Goal: Navigation & Orientation: Find specific page/section

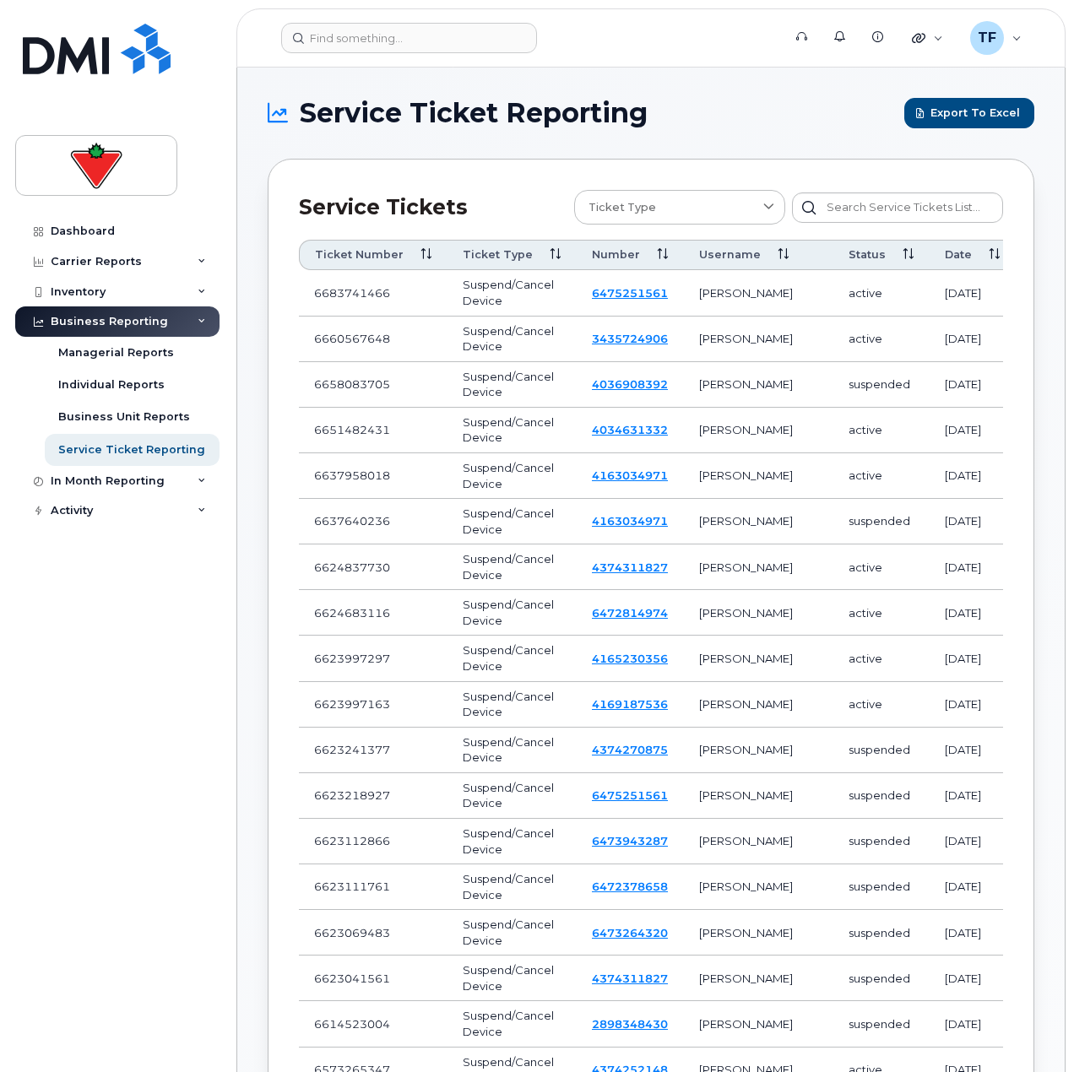
drag, startPoint x: 147, startPoint y: 687, endPoint x: 147, endPoint y: 677, distance: 10.1
click at [147, 687] on div "Dashboard Carrier Reports Monthly Billing Data Daily Data Pooling Data Behavior…" at bounding box center [119, 631] width 209 height 831
click at [115, 996] on div "Dashboard Carrier Reports Monthly Billing Data Daily Data Pooling Data Behavior…" at bounding box center [119, 631] width 209 height 831
drag, startPoint x: 86, startPoint y: 674, endPoint x: 90, endPoint y: 542, distance: 131.8
click at [90, 670] on div "Dashboard Carrier Reports Monthly Billing Data Daily Data Pooling Data Behavior…" at bounding box center [119, 631] width 209 height 831
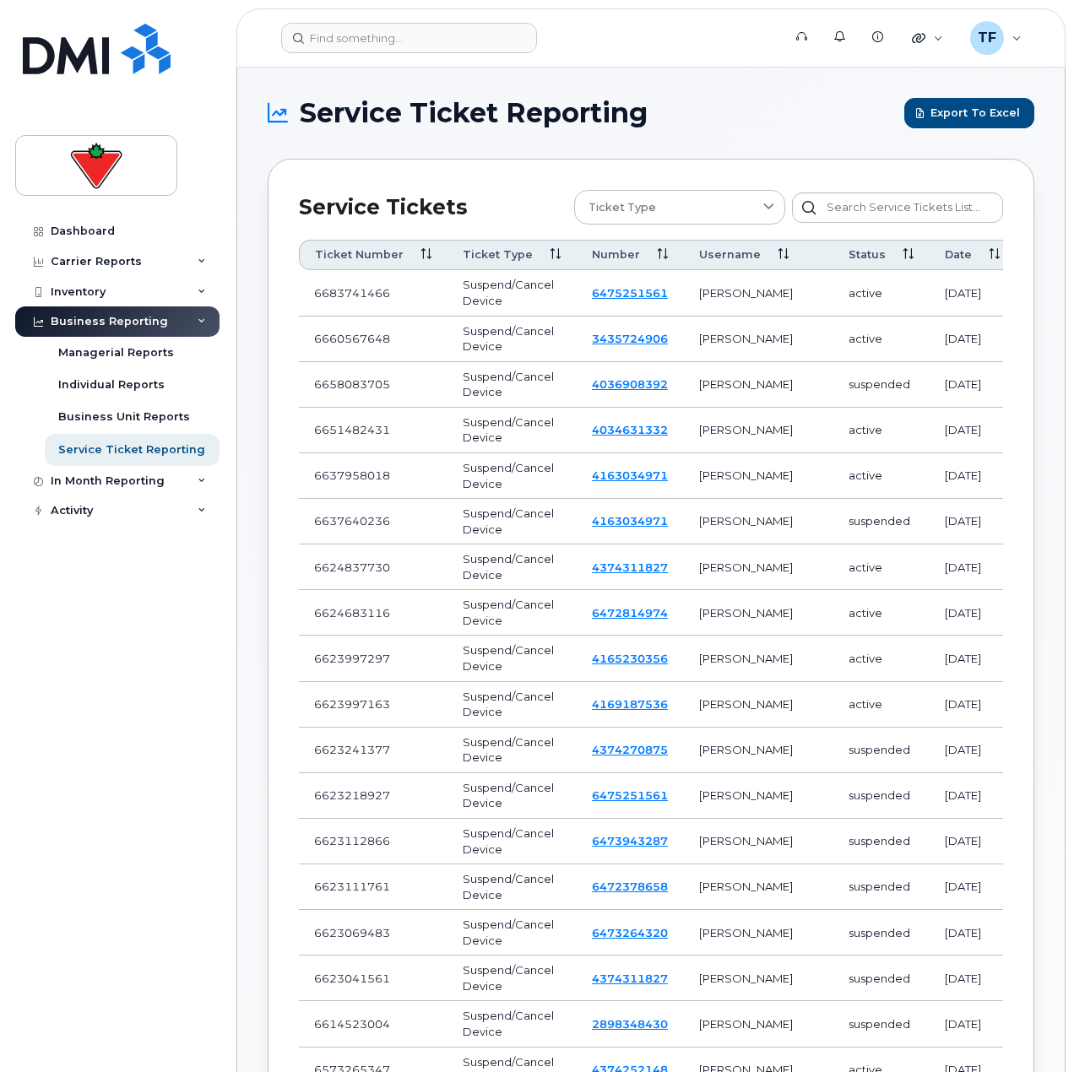
click at [80, 958] on div "Dashboard Carrier Reports Monthly Billing Data Daily Data Pooling Data Behavior…" at bounding box center [119, 631] width 209 height 831
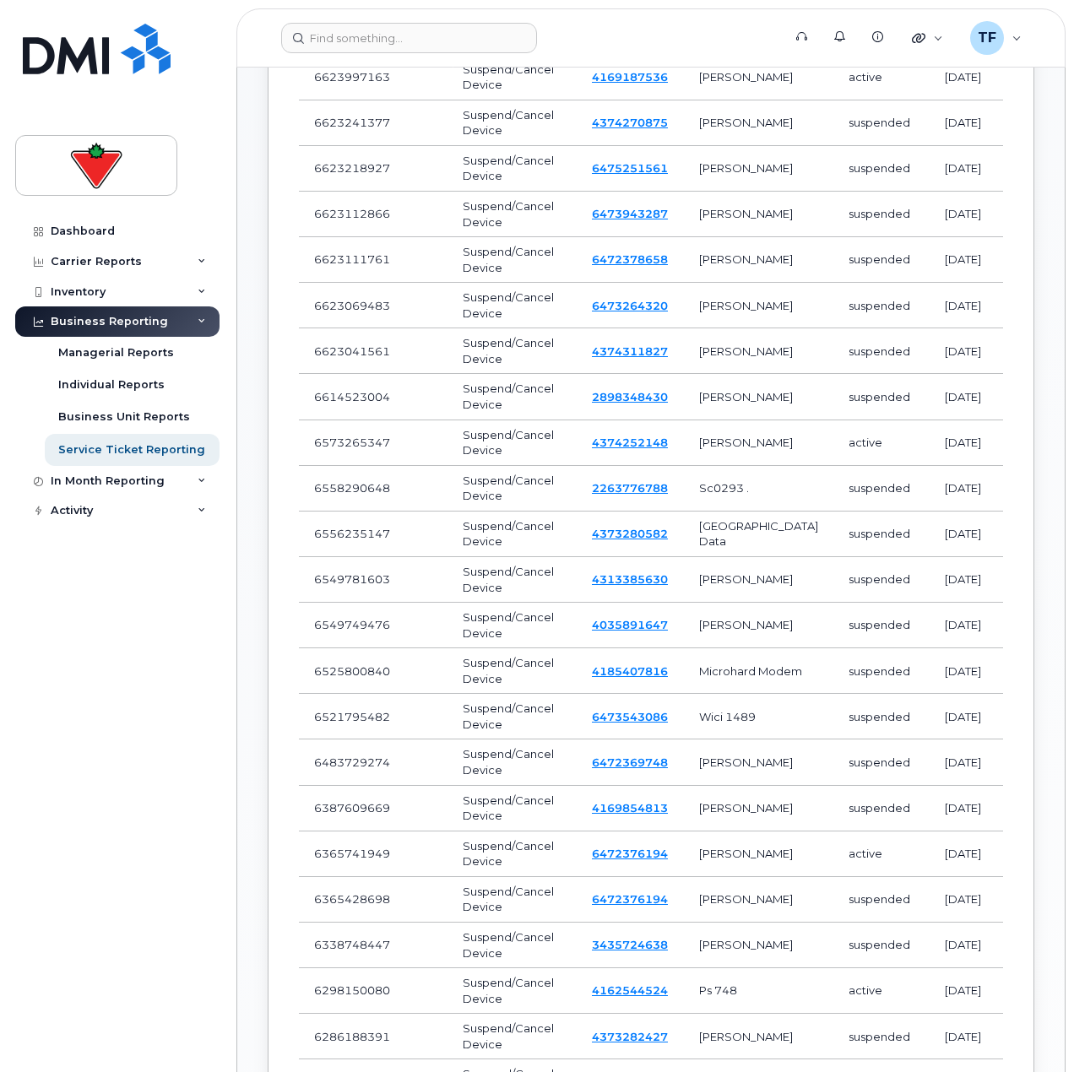
scroll to position [760, 0]
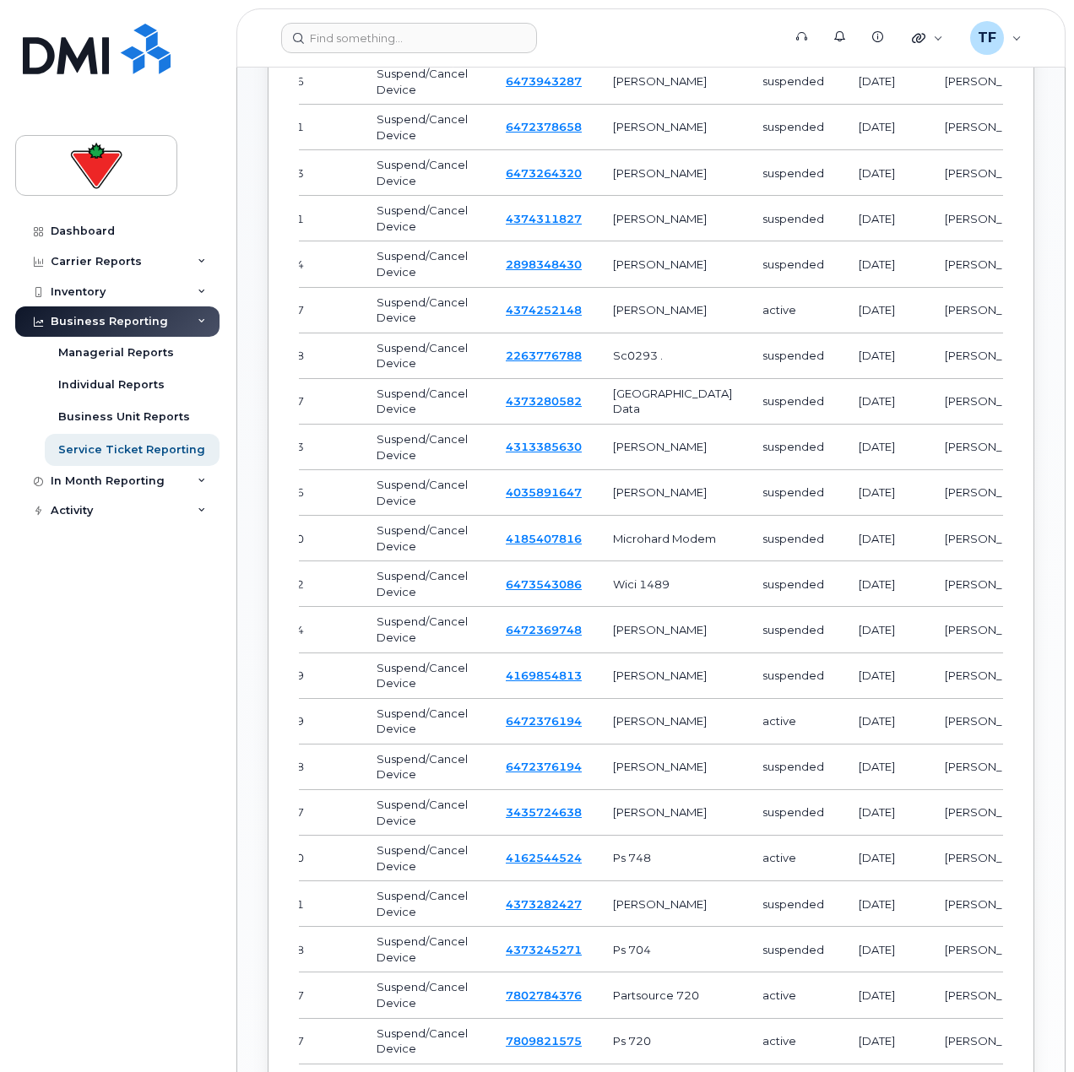
drag, startPoint x: 735, startPoint y: 666, endPoint x: 802, endPoint y: 663, distance: 67.6
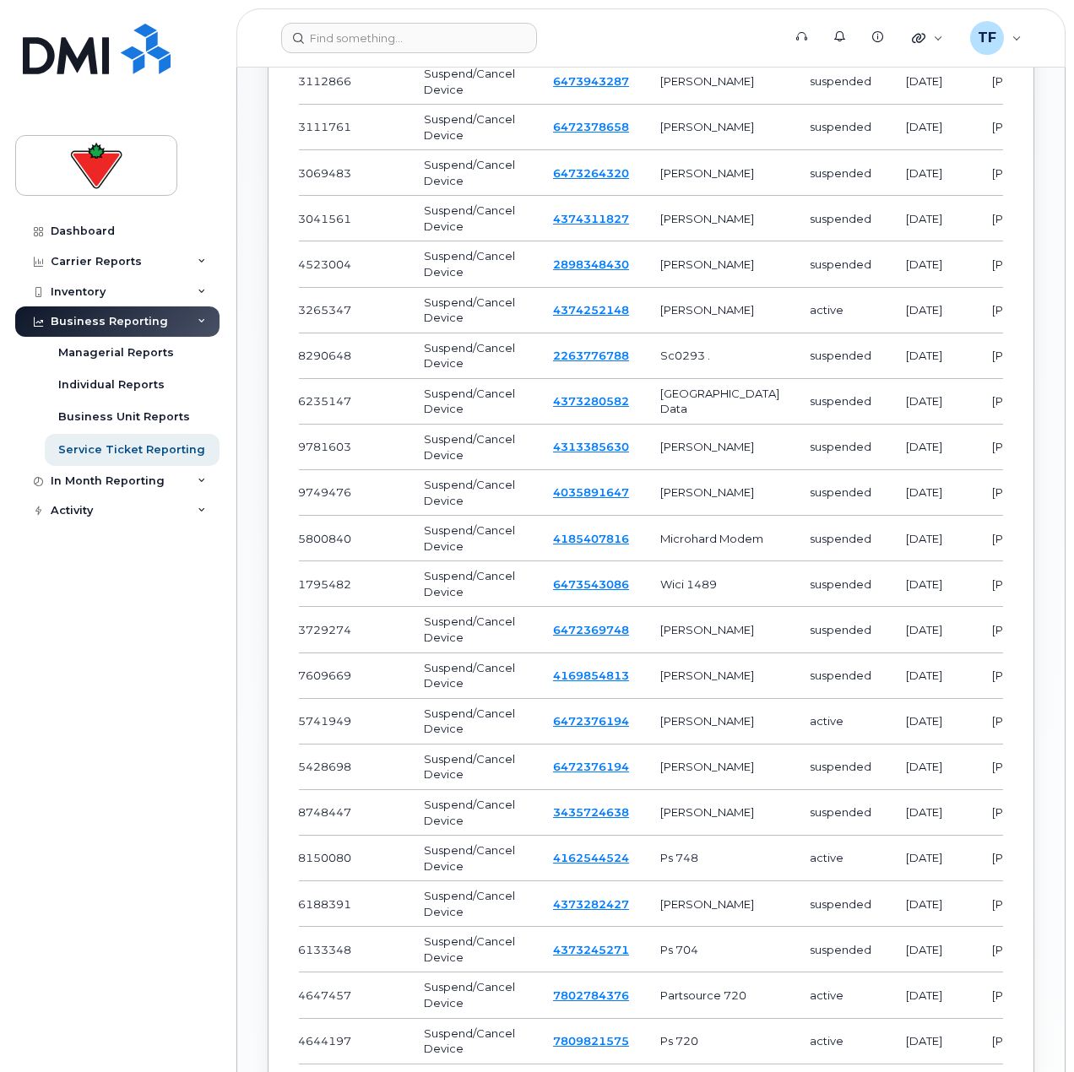
scroll to position [0, 0]
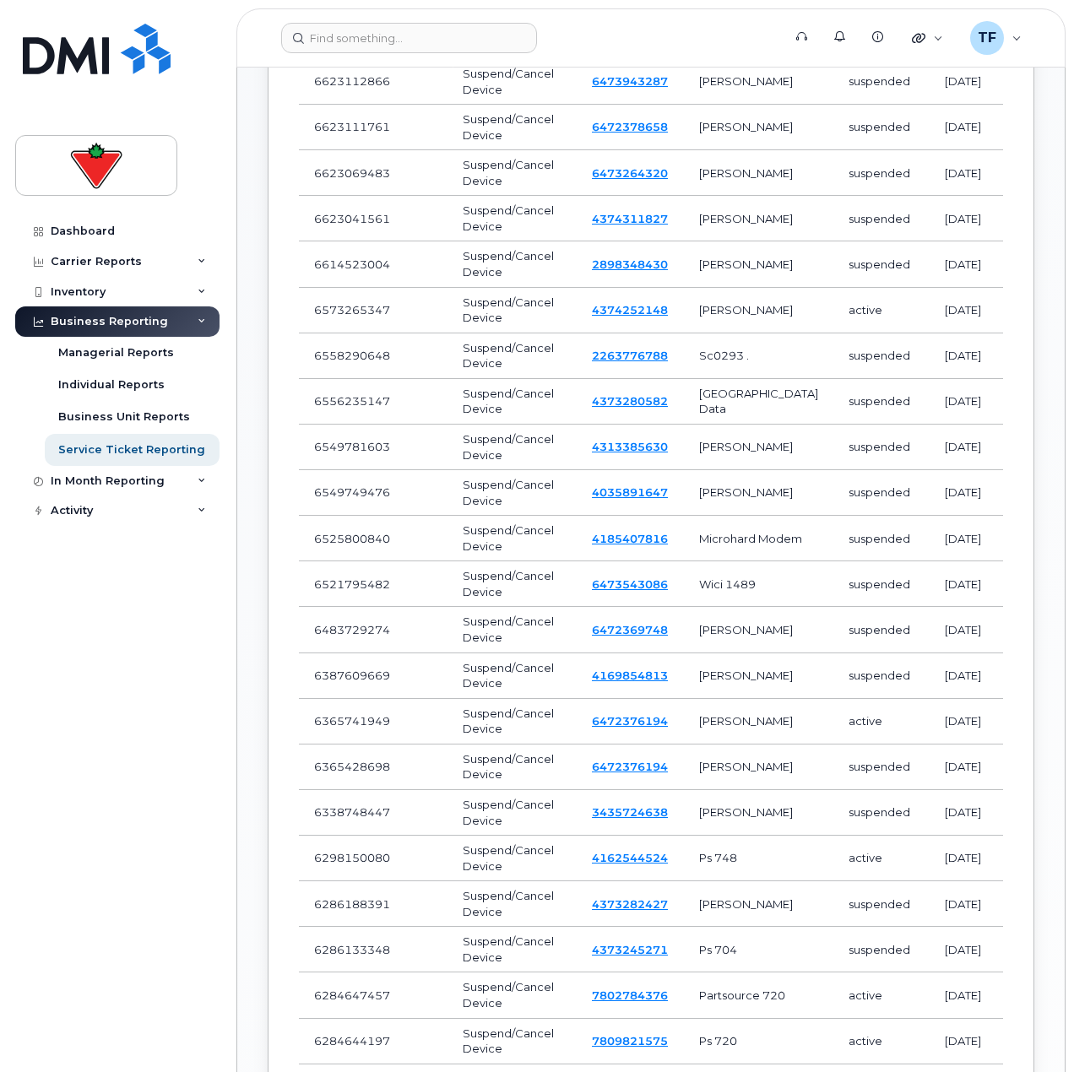
drag, startPoint x: 740, startPoint y: 656, endPoint x: 714, endPoint y: 654, distance: 25.5
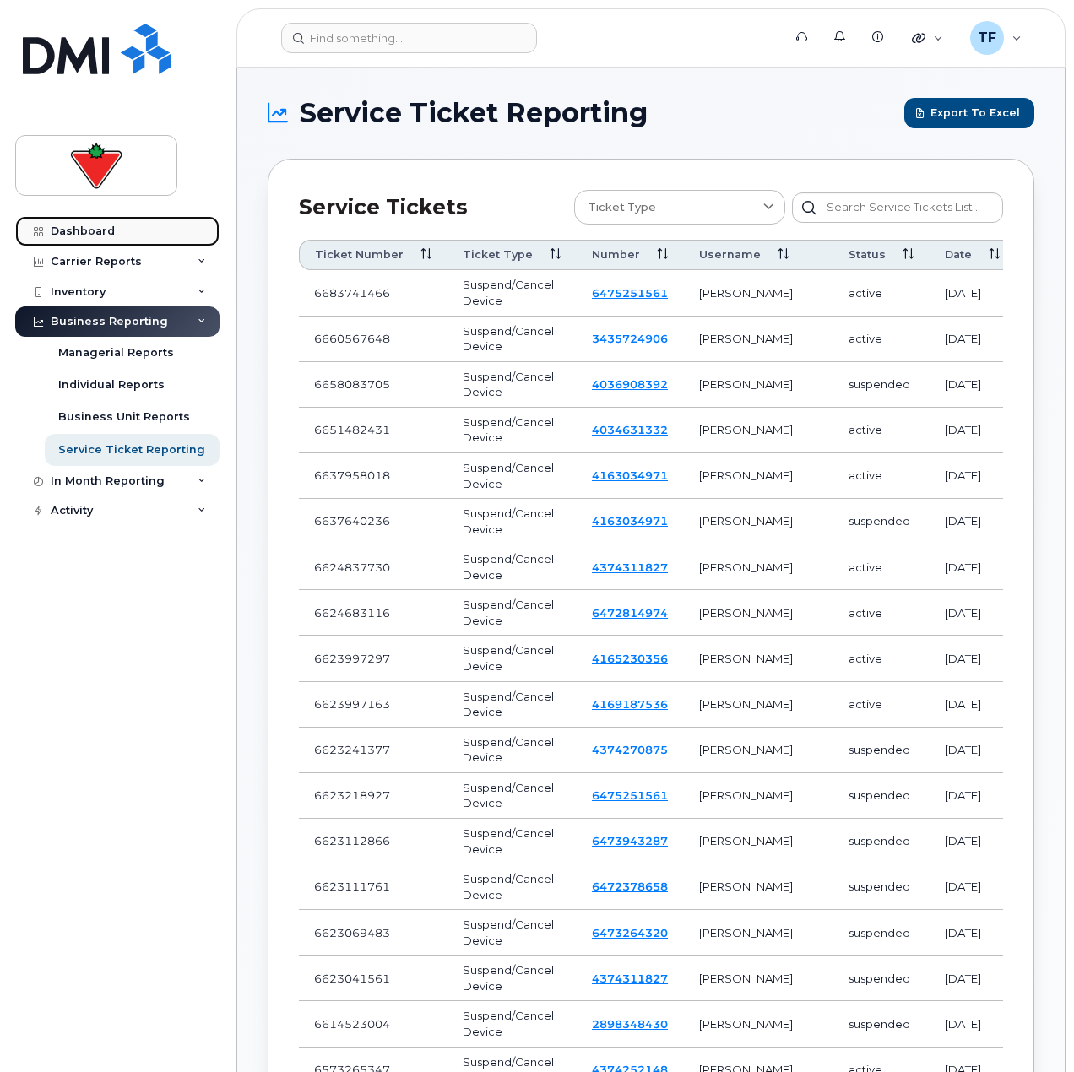
click at [100, 236] on div "Dashboard" at bounding box center [83, 232] width 64 height 14
click at [90, 996] on div "Dashboard Carrier Reports Monthly Billing Data Daily Data Pooling Data Behavior…" at bounding box center [119, 631] width 209 height 831
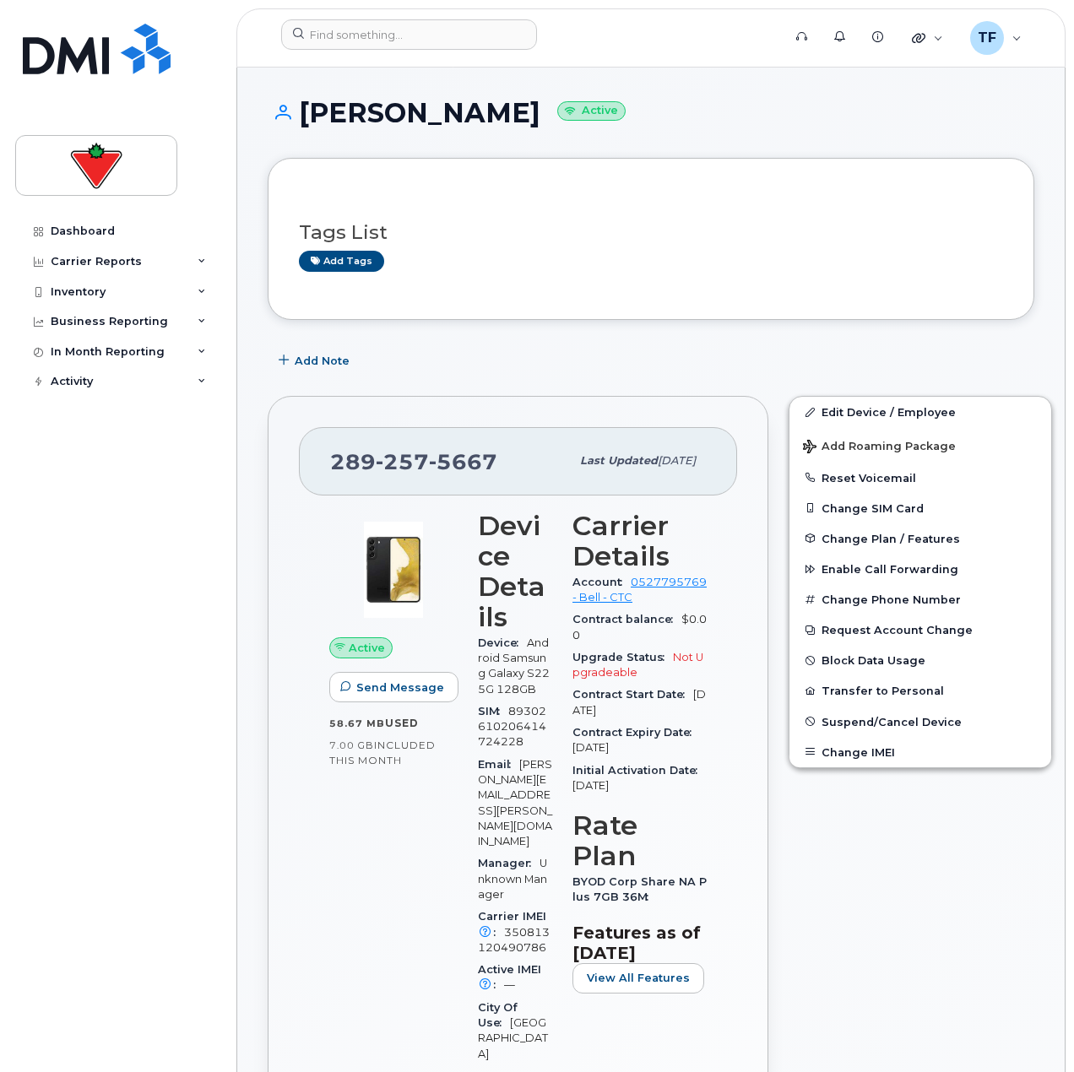
scroll to position [379, 0]
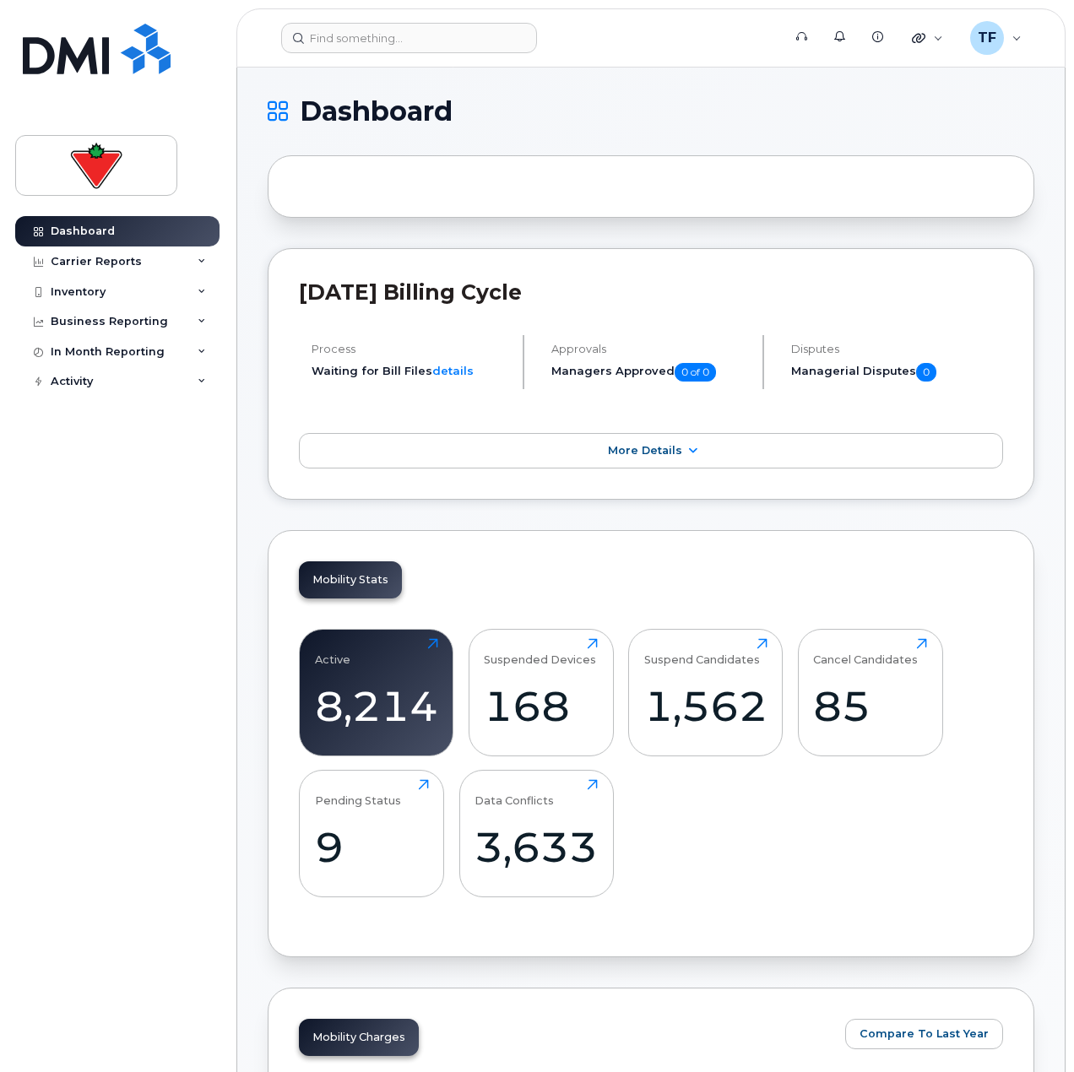
scroll to position [1983, 0]
